Goal: Find specific page/section

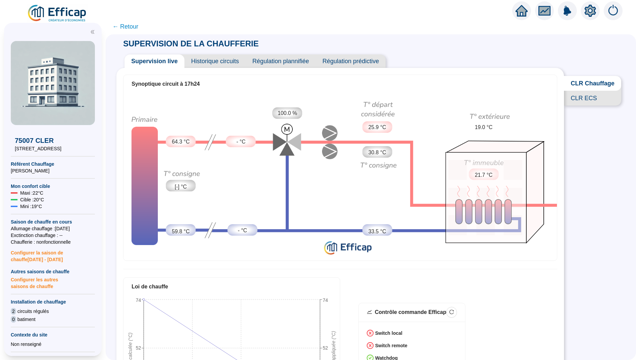
click at [513, 14] on div at bounding box center [521, 10] width 19 height 19
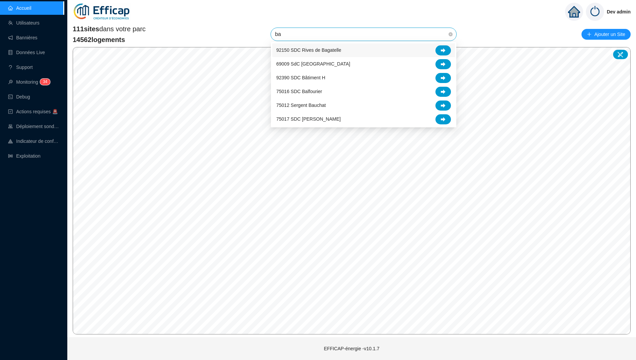
type input "bat"
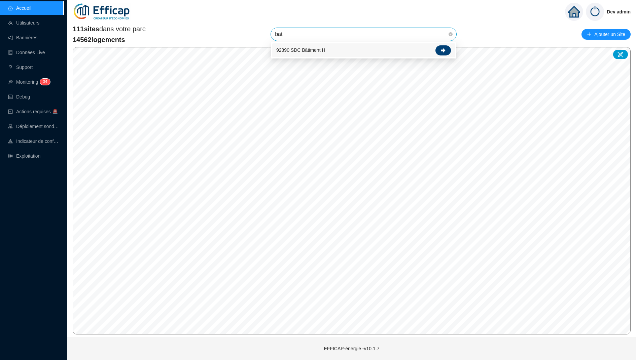
click at [443, 51] on icon at bounding box center [443, 50] width 5 height 4
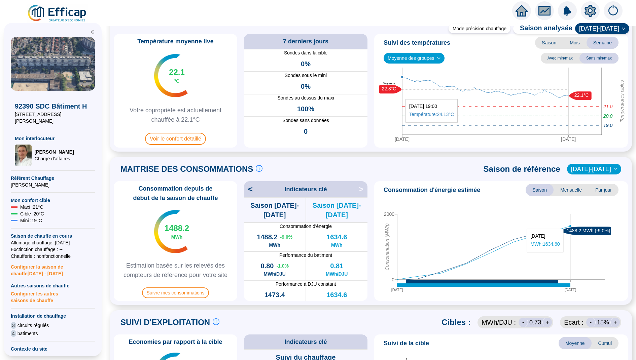
scroll to position [32, 0]
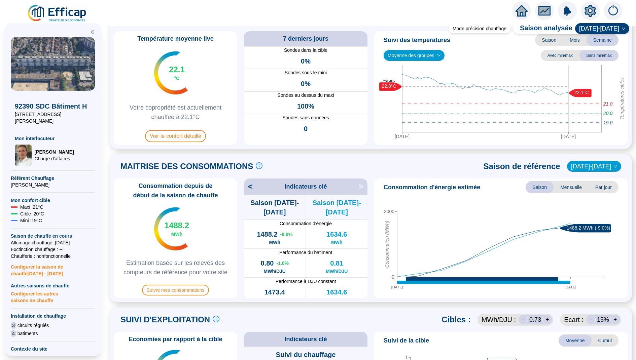
click at [584, 163] on span "[DATE]-[DATE]" at bounding box center [594, 166] width 46 height 10
click at [588, 221] on div "[DATE]-[DATE]" at bounding box center [598, 223] width 33 height 7
